Goal: Use online tool/utility: Utilize a website feature to perform a specific function

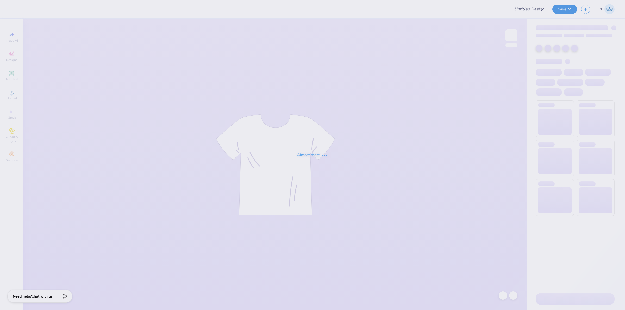
type input "[PERSON_NAME] House T"
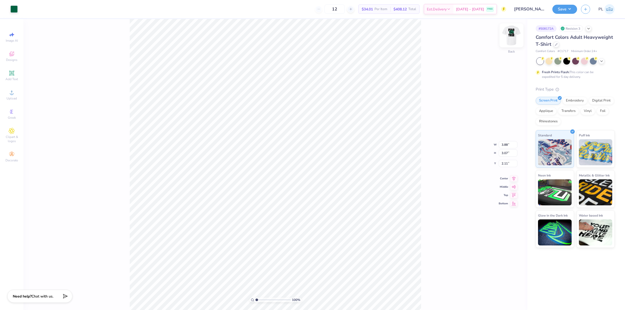
click at [509, 37] on img at bounding box center [511, 35] width 21 height 21
click at [11, 96] on icon at bounding box center [12, 92] width 6 height 6
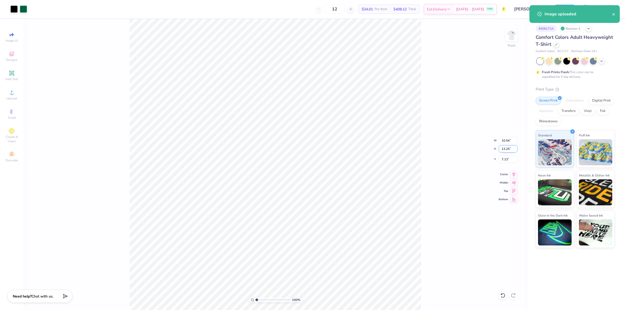
drag, startPoint x: 501, startPoint y: 150, endPoint x: 510, endPoint y: 150, distance: 9.1
click at [510, 150] on input "13.25" at bounding box center [508, 148] width 19 height 7
type input "11.5"
type input "9.15"
type input "11.50"
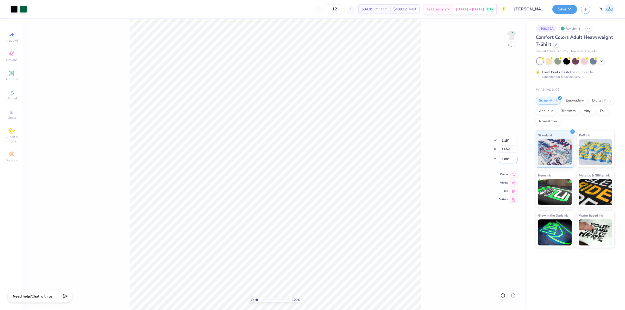
drag, startPoint x: 500, startPoint y: 158, endPoint x: 511, endPoint y: 160, distance: 10.8
click at [511, 160] on input "8.00" at bounding box center [508, 159] width 19 height 7
type input "3.00"
click at [513, 41] on img at bounding box center [511, 35] width 21 height 21
click at [507, 159] on input "2.11" at bounding box center [508, 159] width 19 height 7
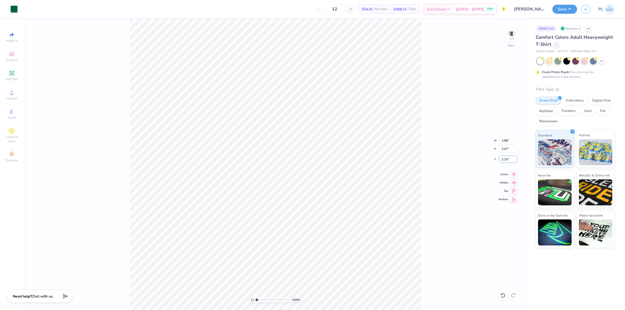
type input "2.10"
click at [440, 155] on div "100 % Back W 3.88 3.88 " H 3.07 3.07 " Y 2.10 2.10 " Center Middle Top Bottom" at bounding box center [275, 164] width 504 height 291
click at [558, 8] on button "Save" at bounding box center [564, 8] width 25 height 9
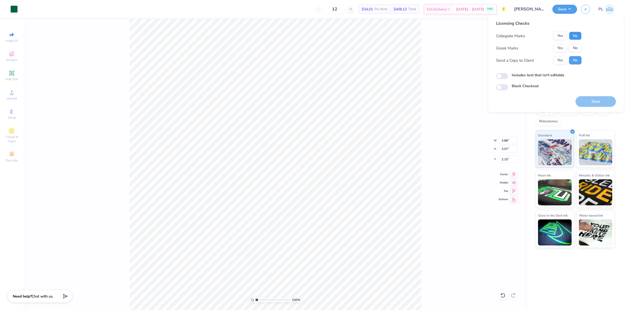
click at [578, 37] on button "No" at bounding box center [575, 36] width 12 height 8
click at [578, 46] on button "No" at bounding box center [575, 48] width 12 height 8
click at [558, 74] on label "Includes text that isn't editable" at bounding box center [538, 74] width 53 height 5
click at [508, 74] on input "Includes text that isn't editable" at bounding box center [502, 76] width 12 height 6
checkbox input "true"
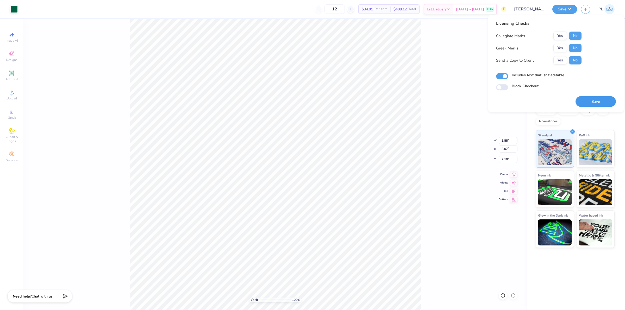
click at [589, 98] on button "Save" at bounding box center [595, 101] width 40 height 11
